Goal: Task Accomplishment & Management: Use online tool/utility

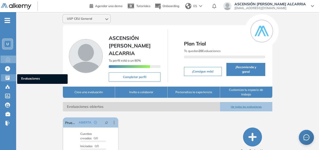
click at [6, 77] on icon at bounding box center [7, 77] width 5 height 5
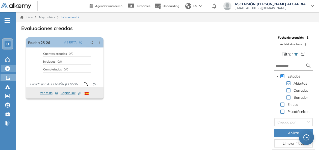
click at [9, 70] on icon at bounding box center [7, 68] width 5 height 5
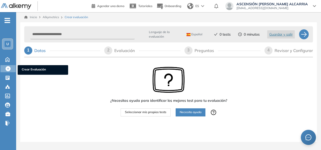
click at [158, 113] on span "Seleccionar mis propios tests" at bounding box center [145, 112] width 41 height 5
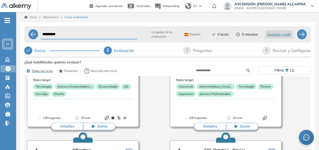
scroll to position [189, 0]
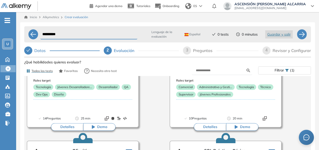
click at [46, 72] on span "Todos los tests" at bounding box center [42, 71] width 21 height 5
click at [45, 72] on span "Todos los tests" at bounding box center [42, 71] width 21 height 5
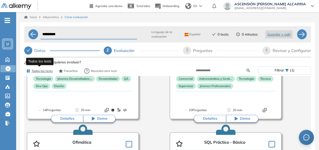
scroll to position [197, 0]
